Goal: Task Accomplishment & Management: Manage account settings

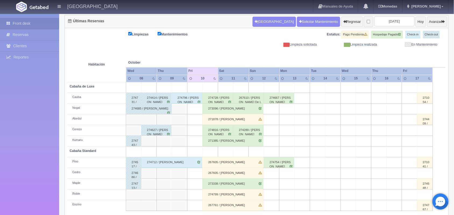
scroll to position [61, 0]
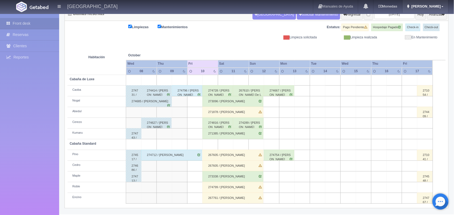
click at [441, 6] on link "Rebeca" at bounding box center [425, 6] width 46 height 13
click at [420, 27] on link "Salir / Log Out" at bounding box center [426, 25] width 42 height 7
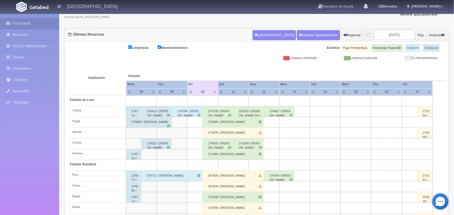
click at [214, 116] on div "274728 / Carlos Rosales" at bounding box center [217, 111] width 30 height 11
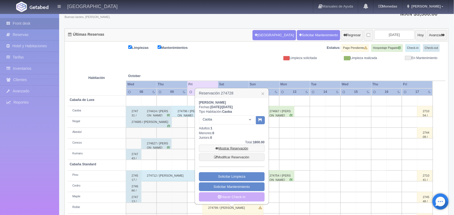
click at [231, 149] on link "Mostrar Reservación" at bounding box center [232, 149] width 66 height 8
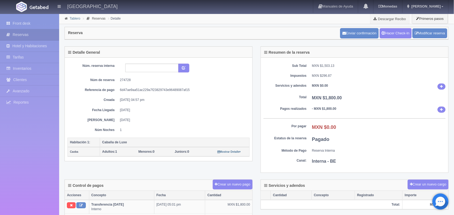
click at [73, 19] on link "Tablero" at bounding box center [75, 19] width 10 height 4
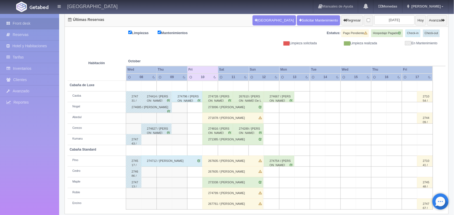
scroll to position [61, 0]
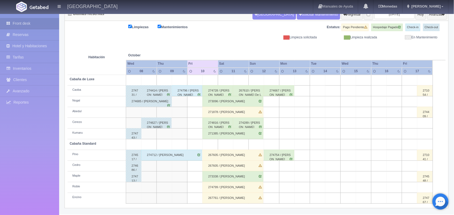
click at [233, 100] on div "273096 / YESENIA RODRIGUEZ" at bounding box center [232, 101] width 61 height 11
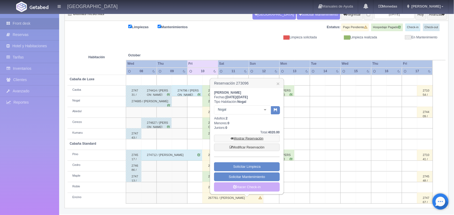
click at [239, 136] on link "Mostrar Reservación" at bounding box center [247, 139] width 66 height 8
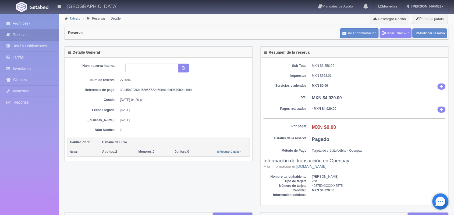
click at [72, 18] on link "Tablero" at bounding box center [75, 19] width 10 height 4
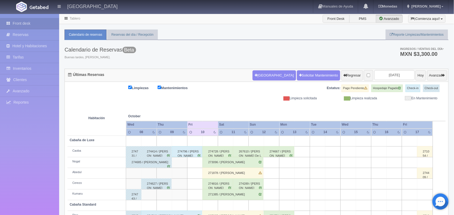
click at [231, 175] on div "271878 / [PERSON_NAME]" at bounding box center [232, 173] width 61 height 11
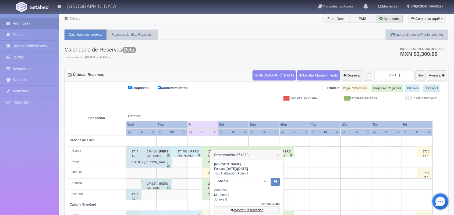
click at [245, 211] on link "Mostrar Reservación" at bounding box center [247, 211] width 66 height 8
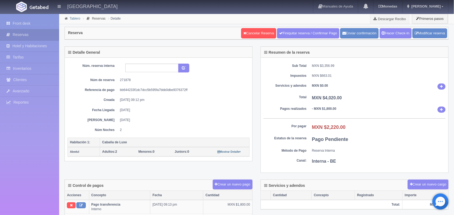
click at [72, 18] on link "Tablero" at bounding box center [75, 19] width 10 height 4
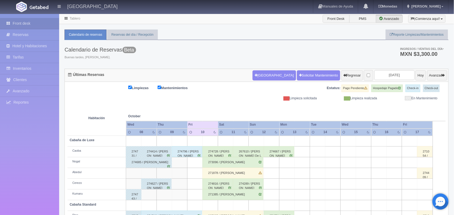
click at [218, 186] on div "274816 / Antonio Alducin" at bounding box center [217, 184] width 30 height 11
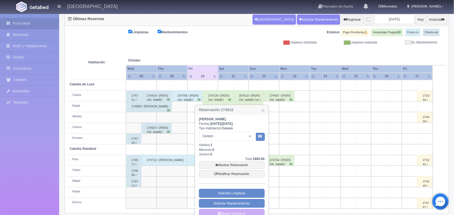
scroll to position [65, 0]
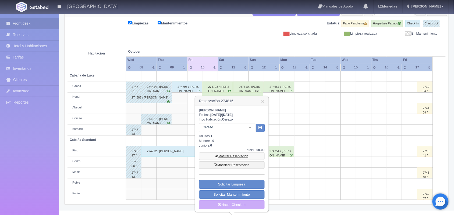
click at [236, 156] on link "Mostrar Reservación" at bounding box center [232, 157] width 66 height 8
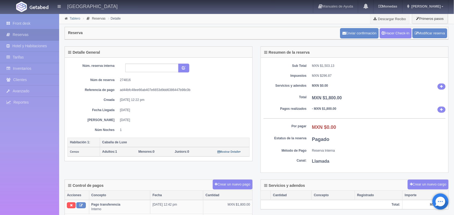
click at [74, 19] on link "Tablero" at bounding box center [75, 19] width 10 height 4
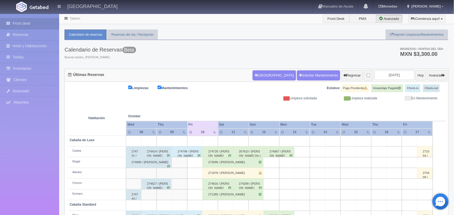
scroll to position [61, 0]
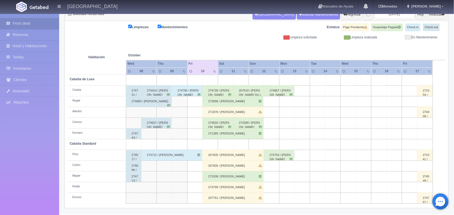
click at [230, 135] on div "271385 / Daniel Aldana Reyes" at bounding box center [232, 134] width 61 height 11
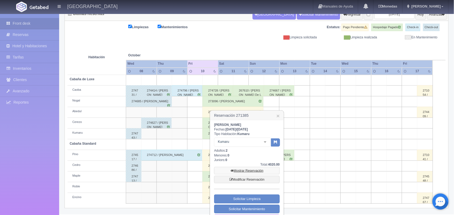
click at [246, 169] on link "Mostrar Reservación" at bounding box center [247, 171] width 66 height 8
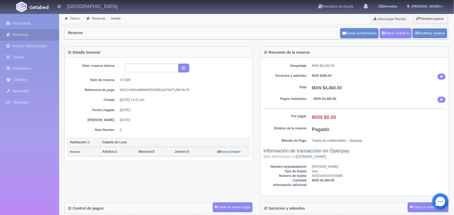
click at [75, 18] on link "Tablero" at bounding box center [75, 19] width 10 height 4
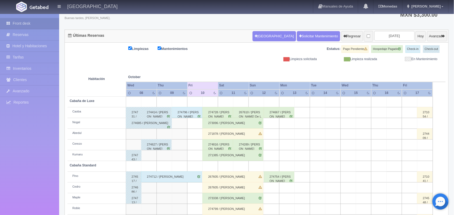
scroll to position [61, 0]
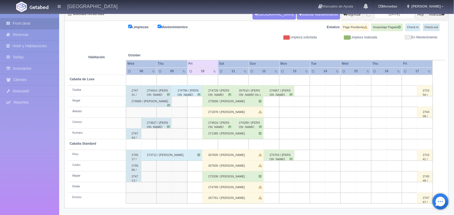
click at [220, 155] on div "267605 / [PERSON_NAME]" at bounding box center [232, 155] width 61 height 11
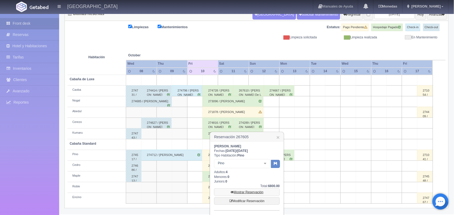
click at [245, 192] on link "Mostrar Reservación" at bounding box center [247, 193] width 66 height 8
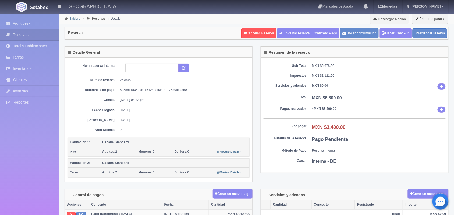
click at [72, 18] on link "Tablero" at bounding box center [75, 19] width 10 height 4
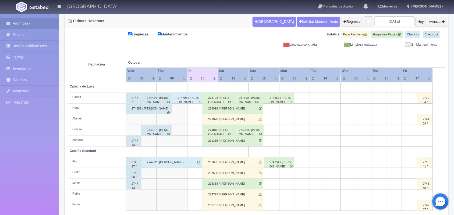
scroll to position [61, 0]
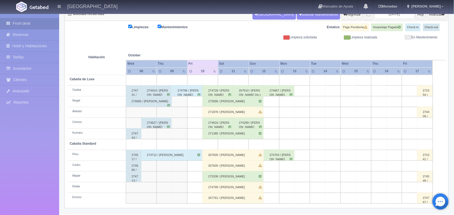
click at [224, 177] on div "273338 / IRENE MANICA QUINTERO" at bounding box center [232, 177] width 61 height 11
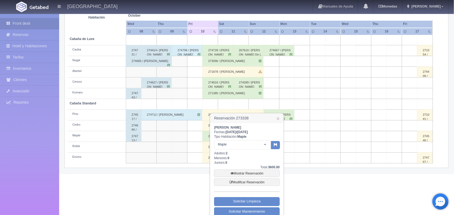
scroll to position [115, 0]
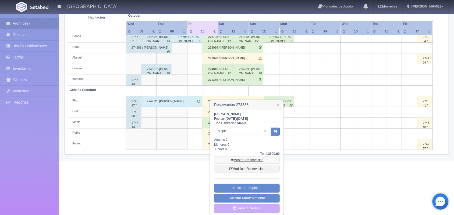
click at [246, 160] on link "Mostrar Reservación" at bounding box center [247, 160] width 66 height 8
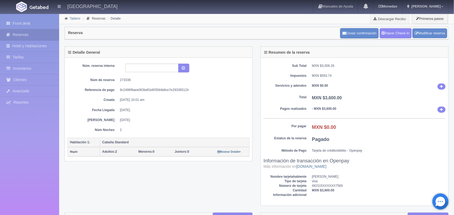
click at [75, 19] on link "Tablero" at bounding box center [75, 19] width 10 height 4
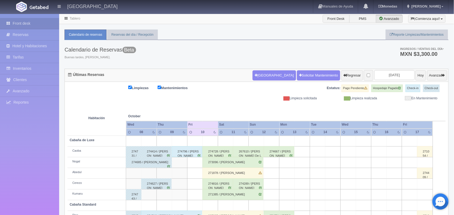
scroll to position [61, 0]
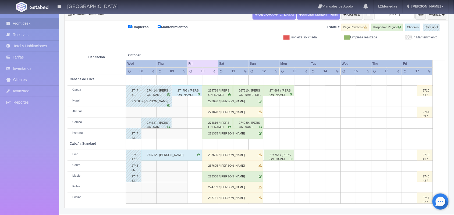
click at [231, 198] on div "267761 / [PERSON_NAME]" at bounding box center [232, 198] width 61 height 11
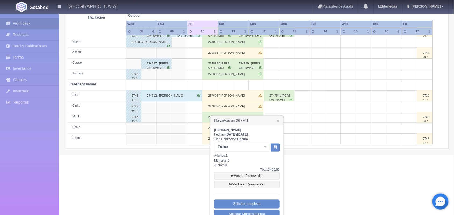
scroll to position [127, 0]
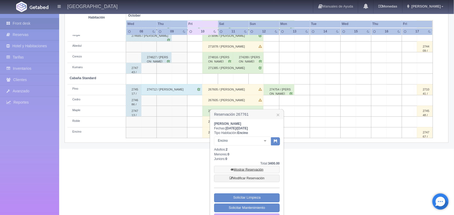
click at [243, 171] on link "Mostrar Reservación" at bounding box center [247, 170] width 66 height 8
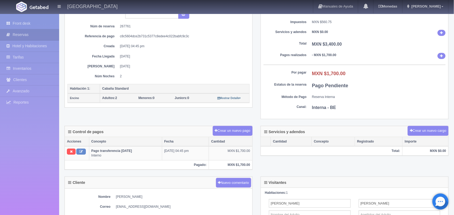
scroll to position [40, 0]
